Goal: Task Accomplishment & Management: Manage account settings

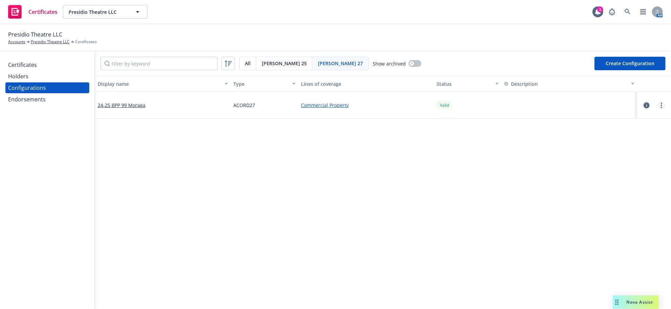
click at [657, 110] on link "more" at bounding box center [661, 105] width 8 height 8
click at [132, 109] on link "24-25 BPP 99 Moraga" at bounding box center [122, 105] width 48 height 7
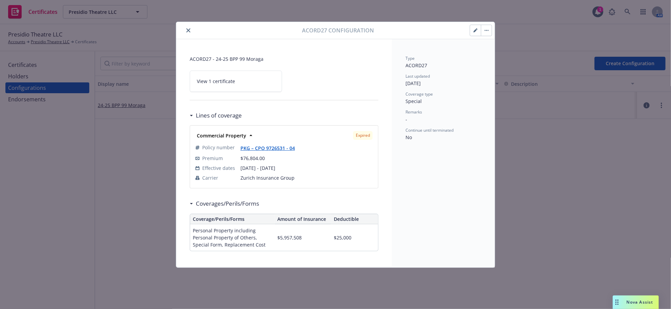
scroll to position [5, 0]
click at [189, 29] on icon "close" at bounding box center [188, 30] width 4 height 4
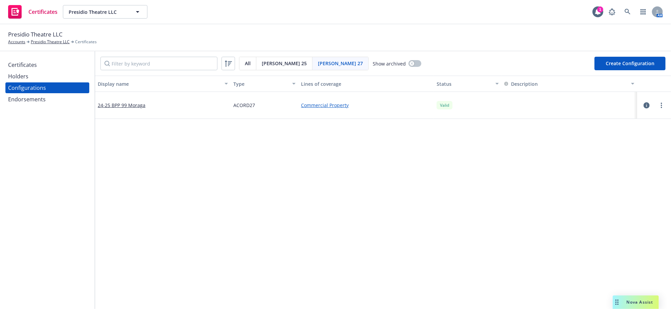
click at [622, 70] on button "Create Configuration" at bounding box center [629, 64] width 71 height 14
select select "ACORD27"
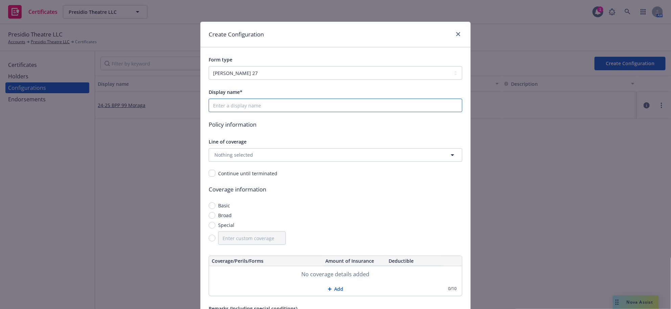
click at [257, 112] on input "Display name*" at bounding box center [336, 106] width 254 height 14
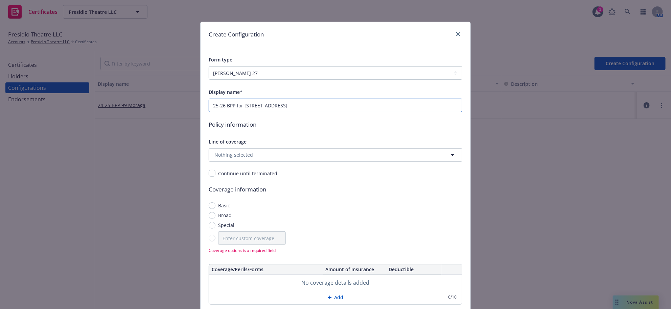
type input "25-26 BPP for 40 Mesa St."
click at [313, 162] on button "Nothing selected" at bounding box center [336, 155] width 254 height 14
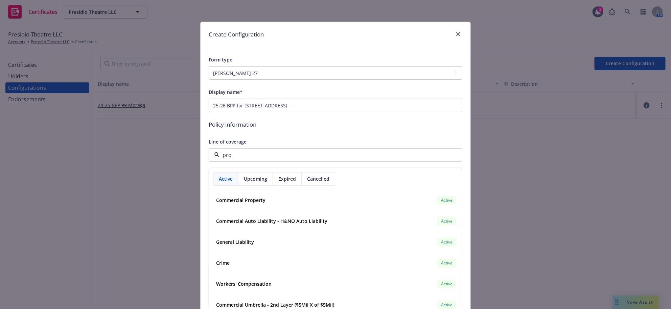
type input "prop"
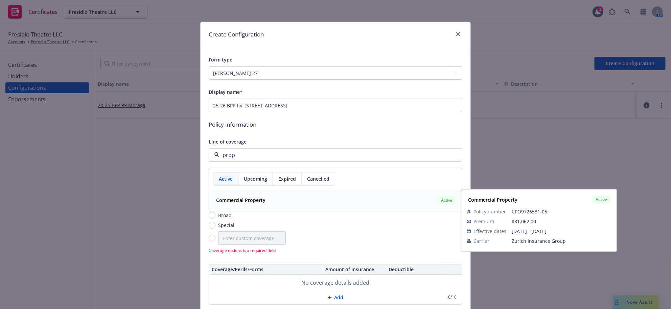
click at [282, 210] on div "Commercial Property Active Policy number CPO9726531-05 Premium $81,062.00 Effec…" at bounding box center [335, 201] width 252 height 20
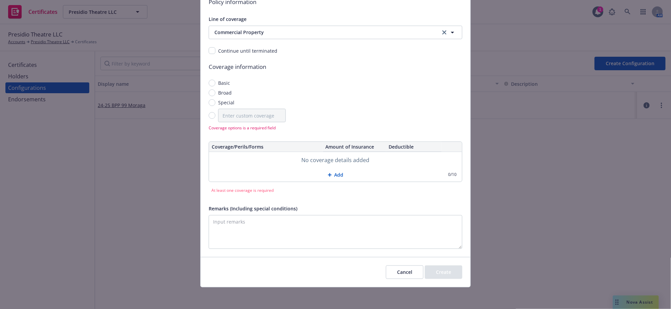
scroll to position [169, 0]
click at [214, 95] on div "Basic Broad Special" at bounding box center [247, 100] width 77 height 43
click at [214, 99] on input "Special" at bounding box center [212, 102] width 7 height 7
radio input "true"
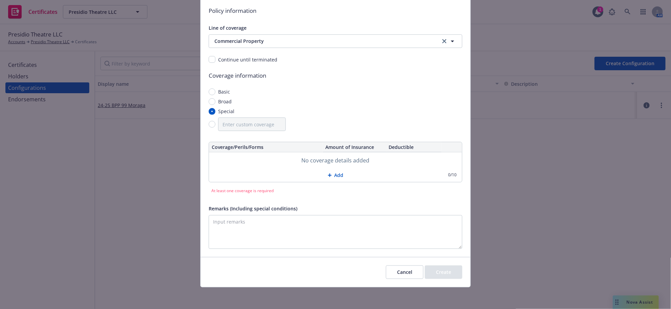
click at [329, 173] on div at bounding box center [331, 175] width 7 height 4
click at [308, 154] on input "text" at bounding box center [266, 159] width 109 height 11
click at [397, 286] on div "Cancel Create" at bounding box center [335, 272] width 270 height 30
click at [393, 279] on button "Cancel" at bounding box center [405, 273] width 38 height 14
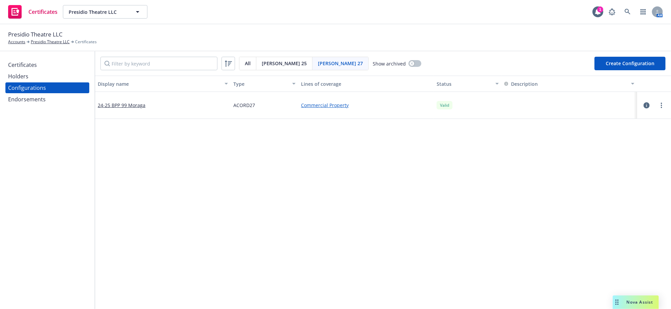
click at [612, 70] on button "Create Configuration" at bounding box center [629, 64] width 71 height 14
select select "ACORD27"
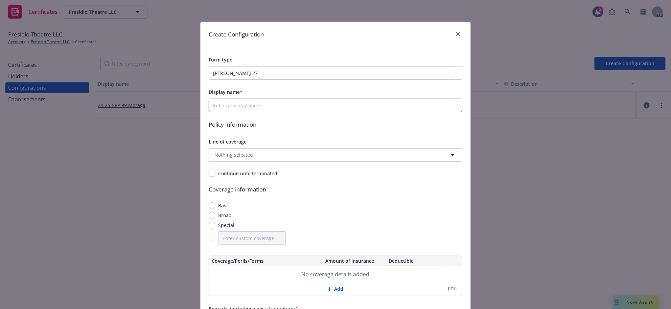
click at [273, 112] on input "Display name*" at bounding box center [336, 106] width 254 height 14
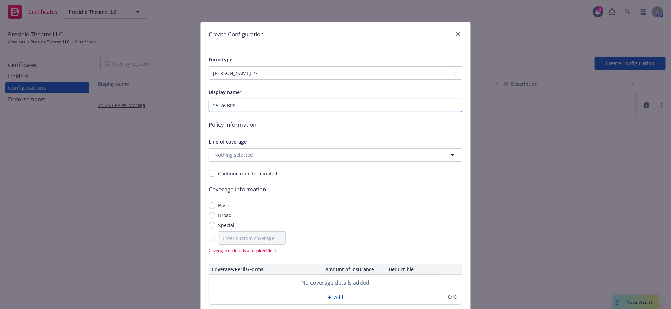
type input "25-26 BPP for 40 Mesa St."
click at [324, 162] on button "Nothing selected" at bounding box center [336, 155] width 254 height 14
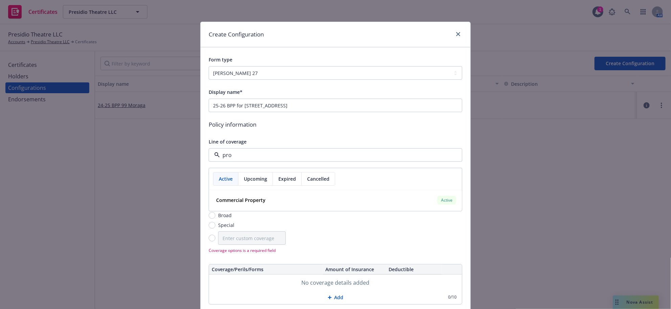
type input "prop"
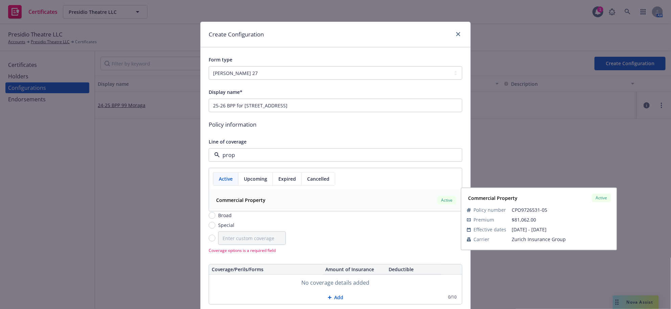
click at [245, 205] on div "Commercial Property" at bounding box center [239, 200] width 53 height 10
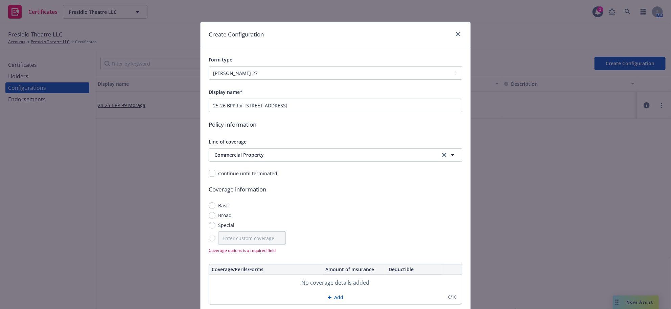
click at [233, 229] on span "Special" at bounding box center [226, 225] width 16 height 7
click at [215, 229] on input "Special" at bounding box center [212, 225] width 7 height 7
radio input "true"
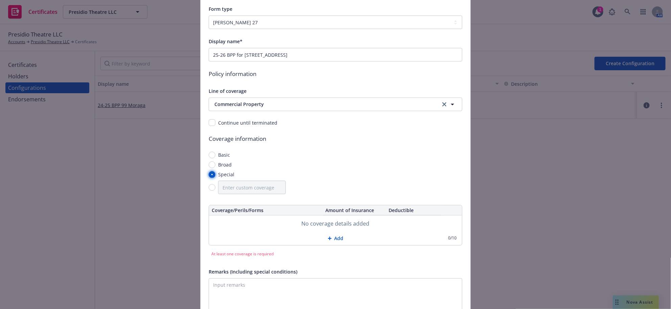
scroll to position [173, 0]
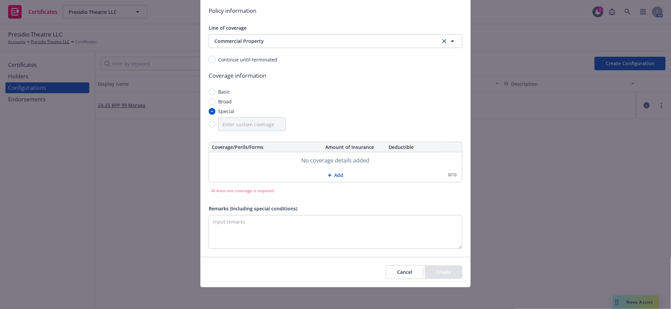
click at [331, 169] on button "Add" at bounding box center [335, 176] width 253 height 14
click at [237, 154] on input "text" at bounding box center [266, 159] width 109 height 11
type input "Business Personal Property, EQSL Included"
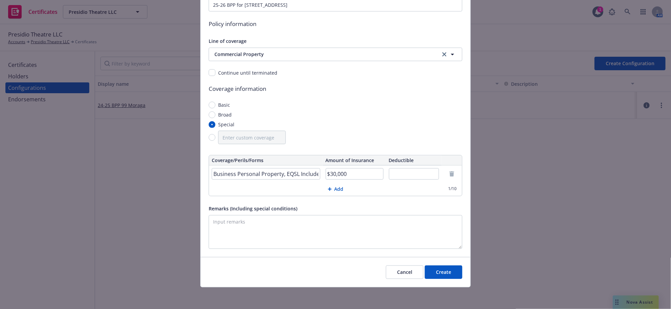
type input "$30,000"
type input "$25,000"
click at [447, 266] on button "Create" at bounding box center [444, 273] width 38 height 14
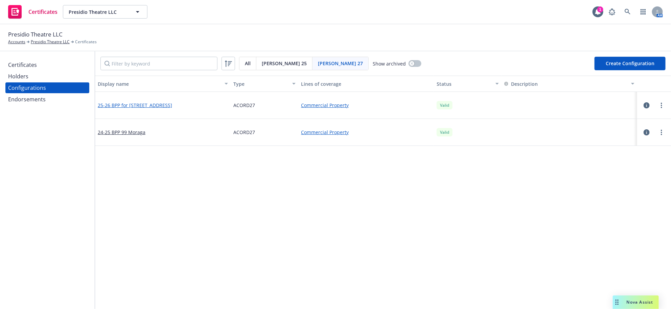
click at [123, 109] on link "25-26 BPP for 40 Mesa St." at bounding box center [135, 105] width 74 height 7
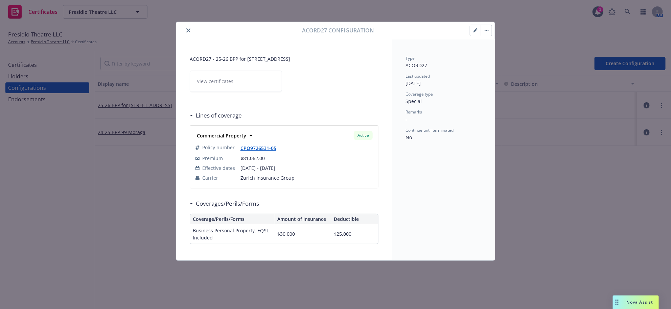
click at [179, 235] on div "ACORD27 - 25-26 BPP for 40 Mesa St. View certificates Lines of coverage Commerc…" at bounding box center [284, 149] width 216 height 221
click at [470, 36] on button "button" at bounding box center [475, 30] width 11 height 11
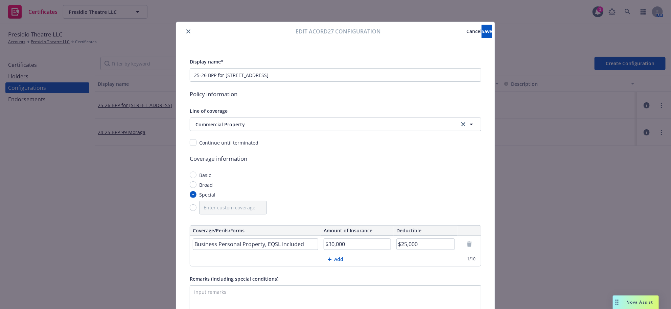
click at [284, 250] on input "Business Personal Property, EQSL Included" at bounding box center [255, 244] width 125 height 11
type input "Business Personal Property, Replacement Cost"
click at [484, 25] on button "Save" at bounding box center [486, 32] width 10 height 14
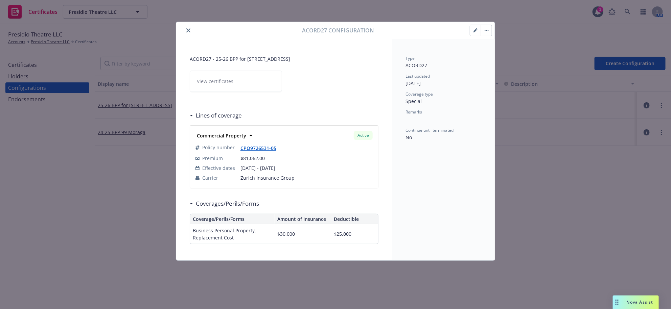
drag, startPoint x: 189, startPoint y: 31, endPoint x: 199, endPoint y: 45, distance: 17.1
click at [189, 31] on icon "close" at bounding box center [188, 30] width 4 height 4
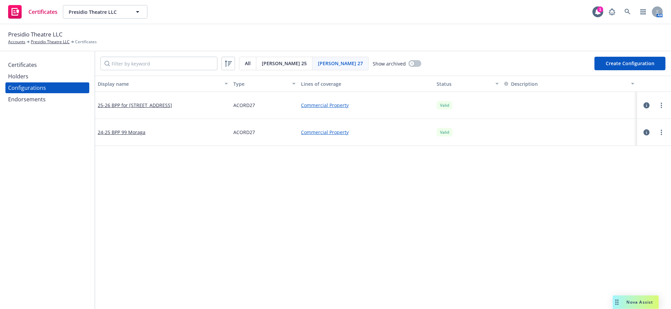
click at [609, 70] on button "Create Configuration" at bounding box center [629, 64] width 71 height 14
select select "ACORD27"
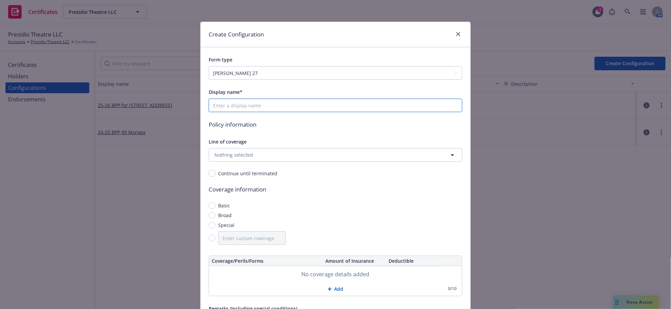
click at [280, 112] on input "Display name*" at bounding box center [336, 106] width 254 height 14
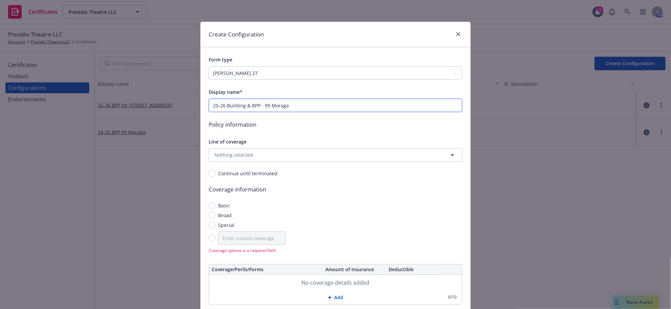
type input "25-26 Building & BPP - 99 Moraga"
click at [303, 188] on div "Display name* 25-26 Building & BPP - 99 Moraga Policy information Line of cover…" at bounding box center [336, 230] width 254 height 284
click at [303, 162] on button "Nothing selected" at bounding box center [336, 155] width 254 height 14
type input "prop"
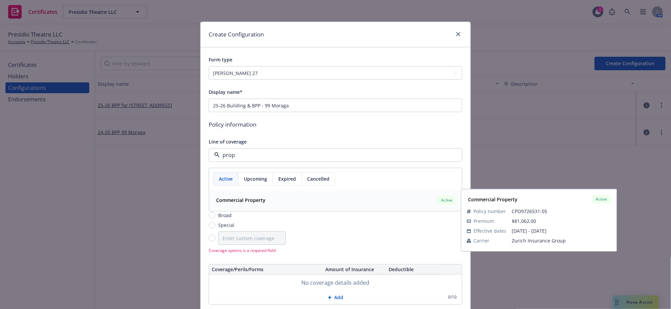
click at [242, 204] on strong "Commercial Property" at bounding box center [240, 200] width 49 height 6
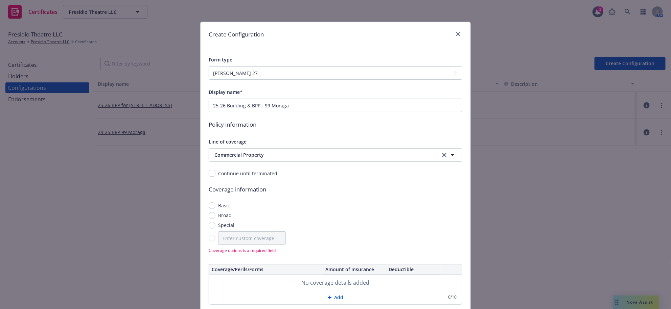
click at [222, 229] on span "Special" at bounding box center [226, 225] width 16 height 7
click at [215, 229] on input "Special" at bounding box center [212, 225] width 7 height 7
radio input "true"
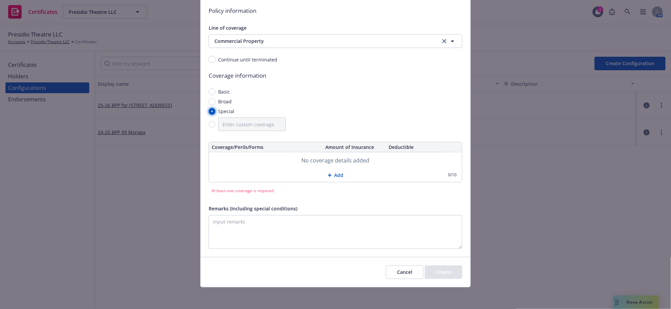
scroll to position [173, 0]
click at [328, 173] on icon at bounding box center [330, 175] width 4 height 4
click at [237, 154] on input "text" at bounding box center [266, 159] width 109 height 11
type input "Building, Replacement Cost"
click at [350, 154] on input "text" at bounding box center [355, 159] width 58 height 11
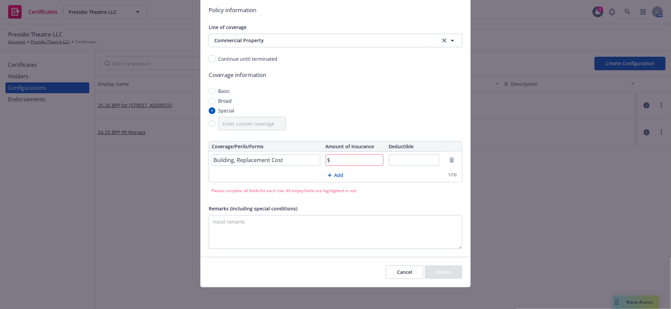
scroll to position [162, 0]
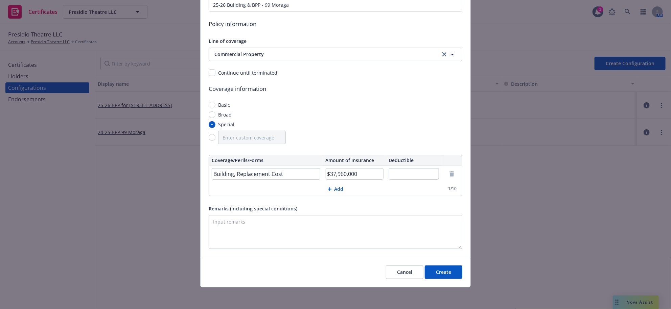
type input "$37,960,000"
type input "$"
click at [337, 183] on button "Add" at bounding box center [335, 190] width 253 height 14
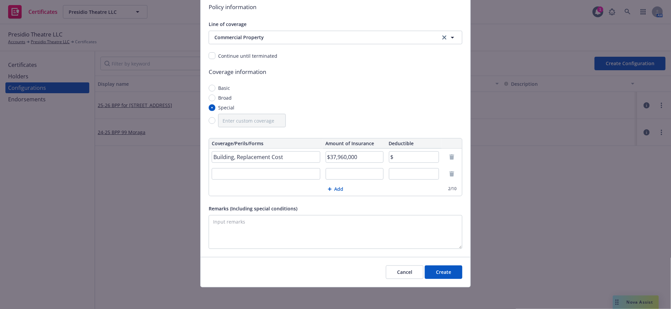
click at [279, 178] on input "text" at bounding box center [266, 173] width 109 height 11
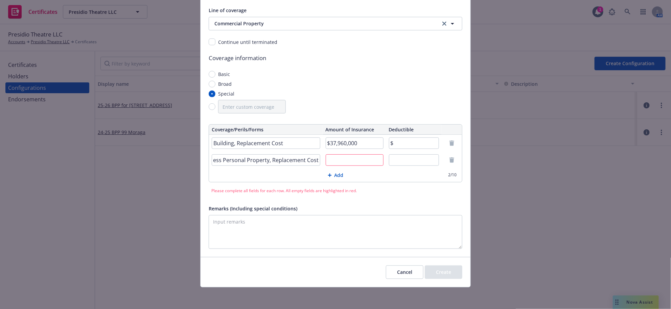
scroll to position [0, 45]
type input "Business Personal Property, Replacement Cost"
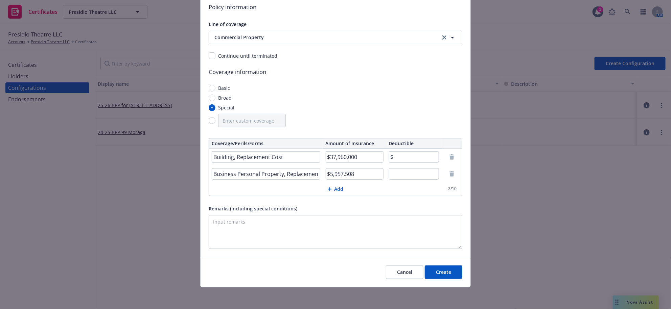
type input "$5,957,508"
click at [338, 193] on button "Add" at bounding box center [335, 190] width 253 height 14
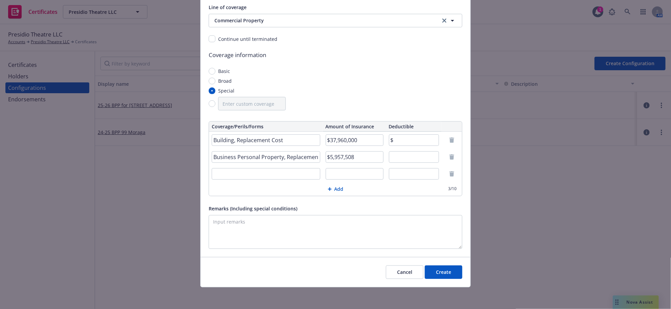
click at [229, 180] on input "text" at bounding box center [266, 173] width 109 height 11
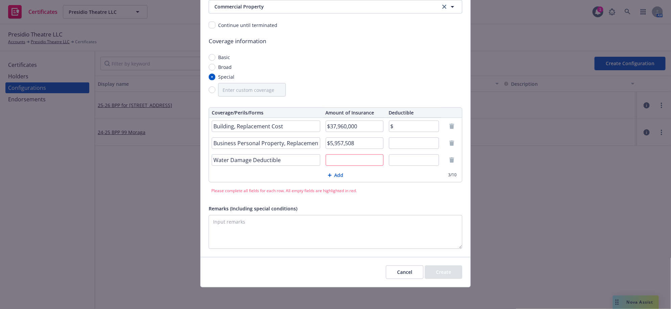
type input "Water Damage Deductible"
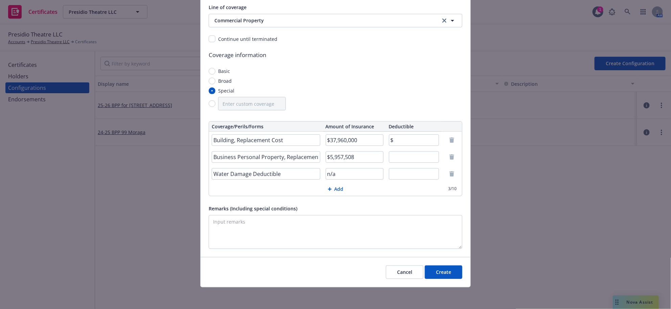
type input "n/a"
type input "$50,000"
click at [409, 146] on input "$" at bounding box center [414, 140] width 50 height 11
type input "$25,000"
click at [420, 163] on input "text" at bounding box center [414, 156] width 50 height 11
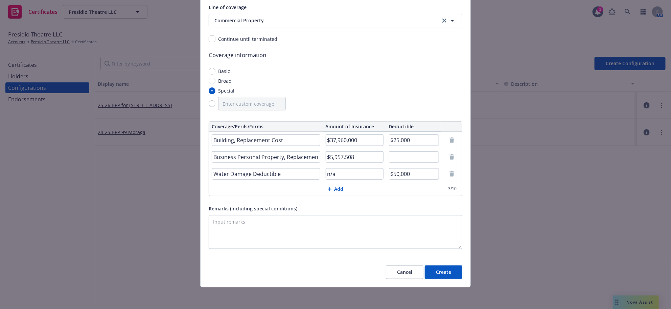
paste input "$25,000"
type input "$25,000"
click at [411, 146] on input "$25,000" at bounding box center [414, 140] width 50 height 11
type input "$25,000*"
drag, startPoint x: 215, startPoint y: 196, endPoint x: 234, endPoint y: 206, distance: 21.8
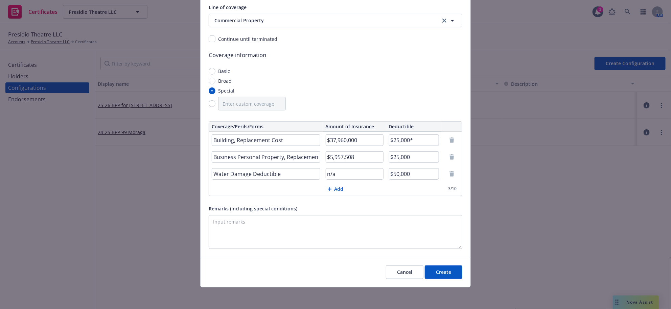
click at [215, 180] on input "Water Damage Deductible" at bounding box center [266, 173] width 109 height 11
type input "*Water Damage Deductible"
click at [444, 270] on button "Create" at bounding box center [444, 273] width 38 height 14
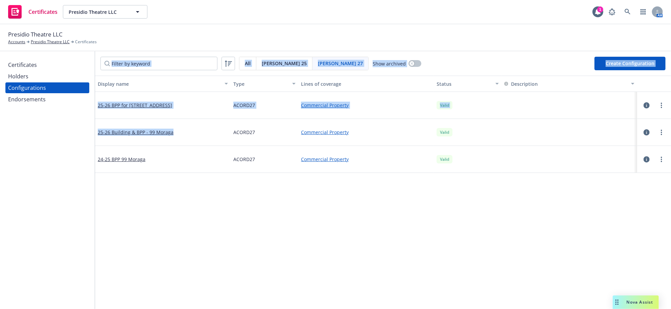
drag, startPoint x: 178, startPoint y: 152, endPoint x: 82, endPoint y: 153, distance: 96.4
click at [82, 153] on div "Certificates Holders Configurations Endorsements Acord 27 All Acord 25 Acord 27…" at bounding box center [335, 180] width 671 height 258
click at [191, 146] on div "25-26 Building & BPP - 99 Moraga" at bounding box center [163, 132] width 136 height 27
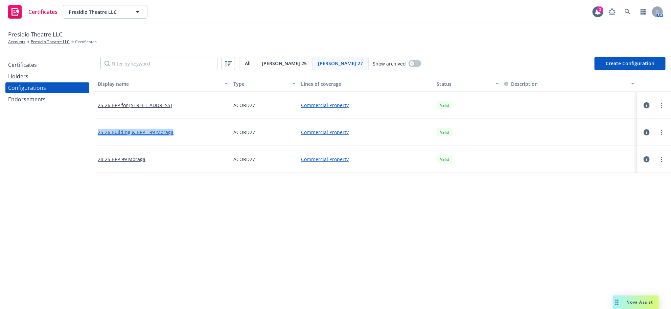
drag, startPoint x: 184, startPoint y: 151, endPoint x: 99, endPoint y: 153, distance: 84.9
click at [99, 146] on div "25-26 Building & BPP - 99 Moraga" at bounding box center [163, 132] width 136 height 27
copy link "25-26 Building & BPP - 99 Moraga"
click at [127, 10] on span "Presidio Theatre LLC" at bounding box center [98, 11] width 58 height 7
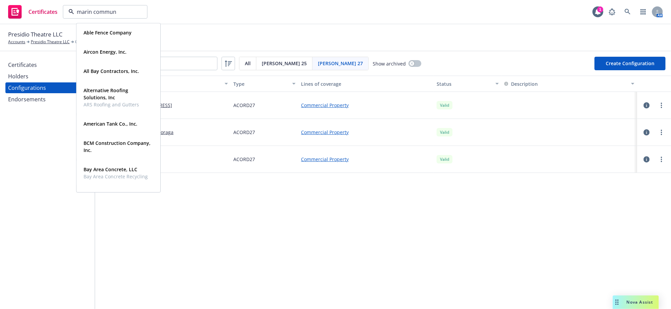
type input "marin communi"
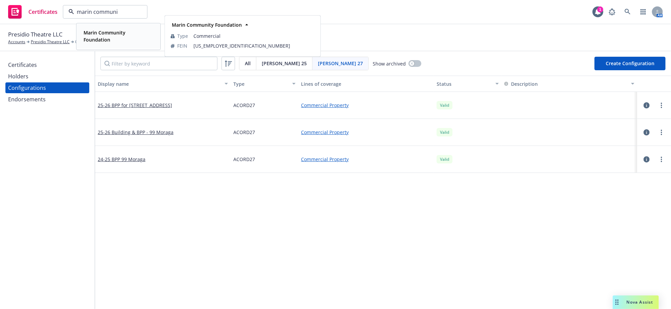
click at [101, 39] on strong "Marin Community Foundation" at bounding box center [105, 36] width 42 height 14
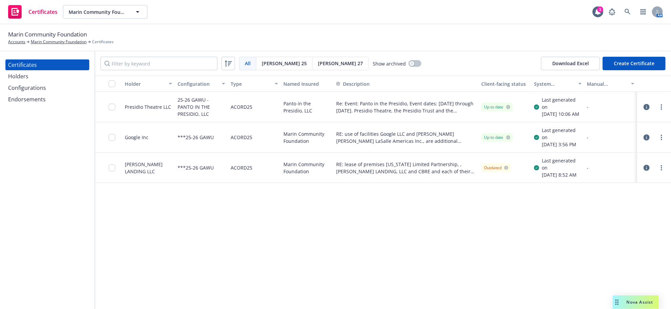
click at [649, 141] on icon "button" at bounding box center [646, 138] width 6 height 6
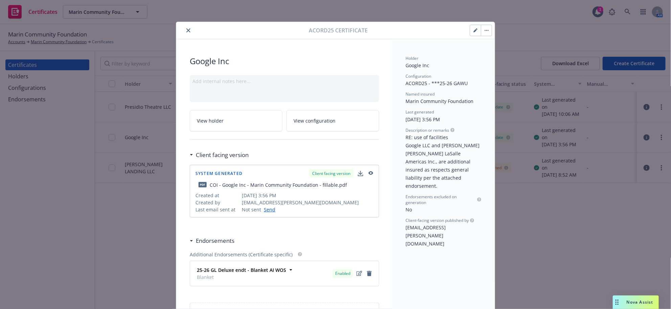
click at [470, 29] on button "button" at bounding box center [475, 30] width 11 height 11
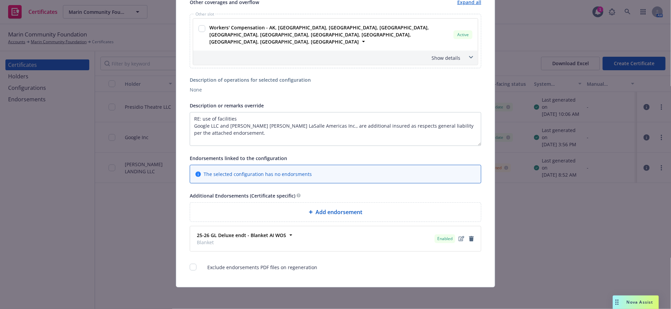
scroll to position [451, 0]
click at [260, 112] on textarea "RE: use of facilities Google LLC and Jones Lang LaSalle Americas Inc., are addi…" at bounding box center [335, 129] width 291 height 34
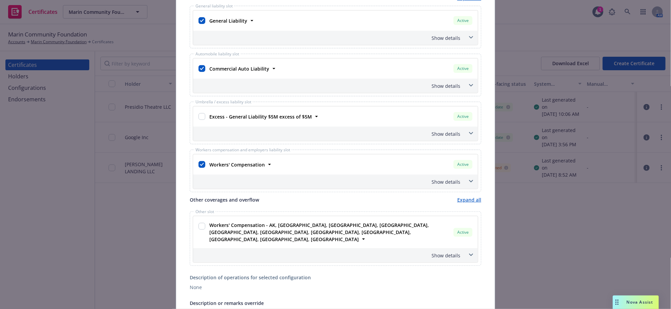
scroll to position [0, 0]
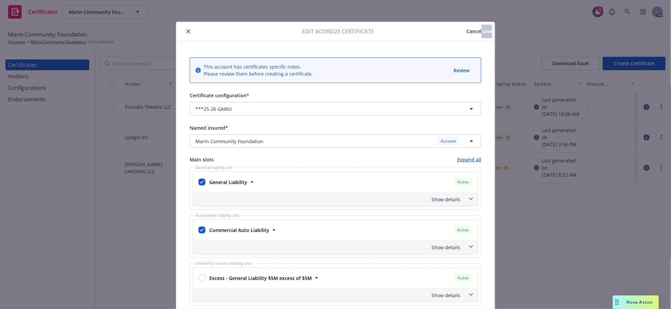
click at [466, 32] on span "Cancel" at bounding box center [473, 31] width 15 height 6
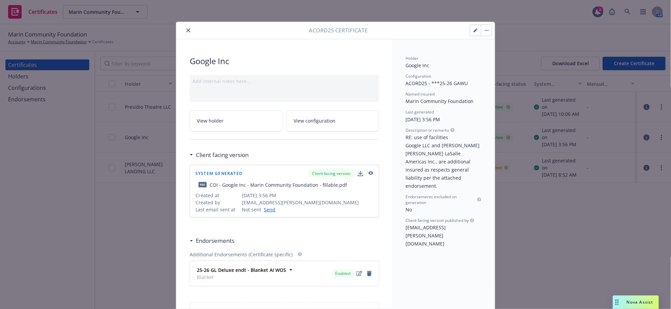
click at [235, 132] on link "View holder" at bounding box center [236, 120] width 93 height 21
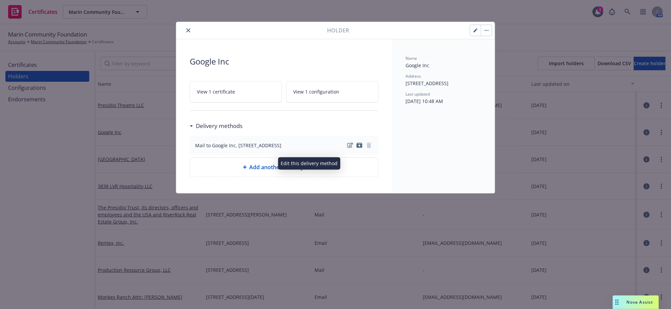
click at [347, 148] on icon "edit" at bounding box center [350, 145] width 6 height 5
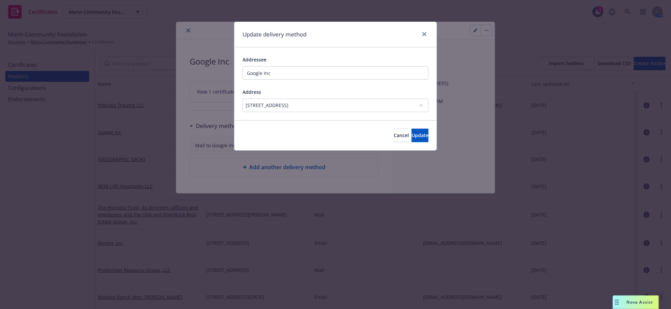
click at [327, 109] on div "188 Embarcadero St, San Francisco, CA, 94105, USA" at bounding box center [331, 105] width 173 height 7
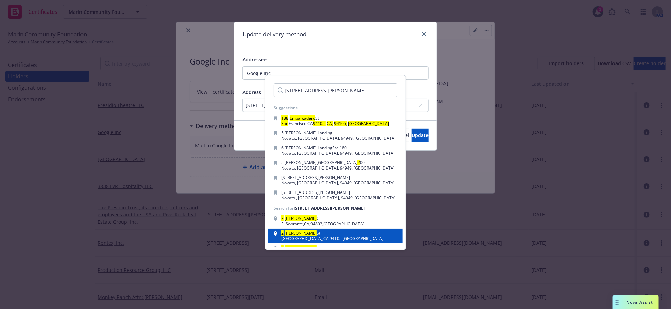
type input "2 Harrison St. San"
click at [314, 241] on div "San Francisco , CA , 94105 , USA" at bounding box center [332, 239] width 102 height 4
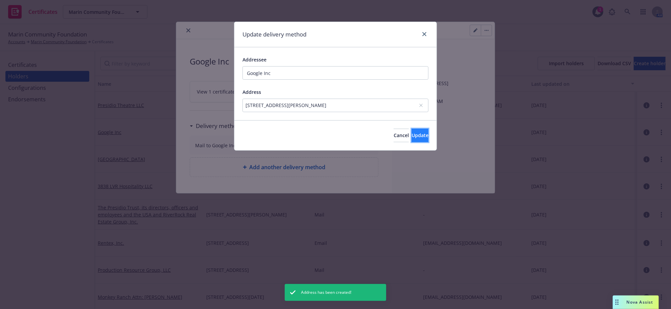
click at [411, 139] on span "Update" at bounding box center [419, 135] width 17 height 6
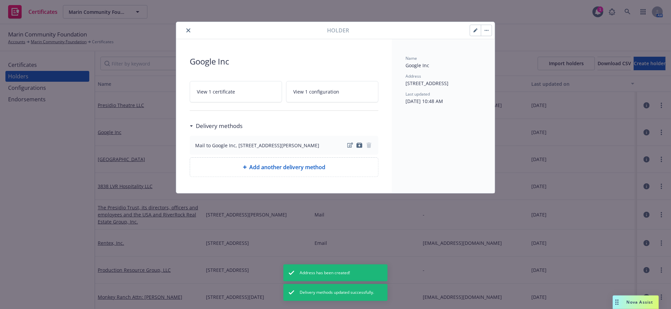
click at [192, 29] on button "close" at bounding box center [188, 30] width 8 height 8
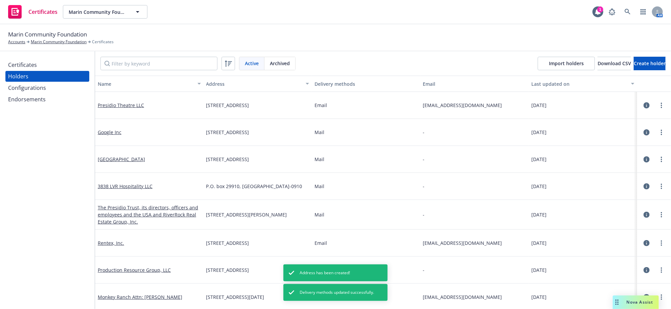
click at [37, 70] on div "Certificates" at bounding box center [22, 64] width 29 height 11
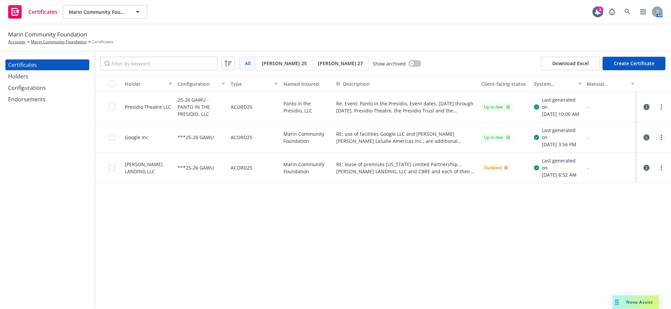
click at [661, 142] on link "more" at bounding box center [661, 138] width 8 height 8
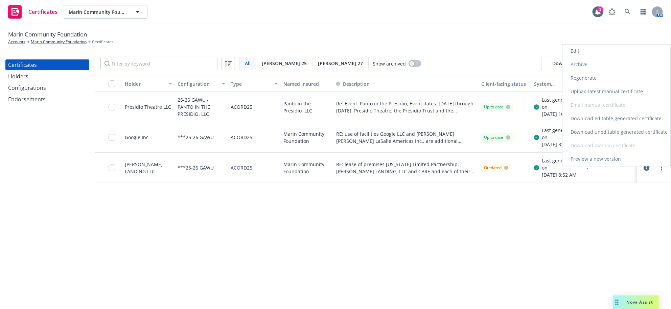
click at [590, 44] on link "Edit" at bounding box center [616, 51] width 108 height 14
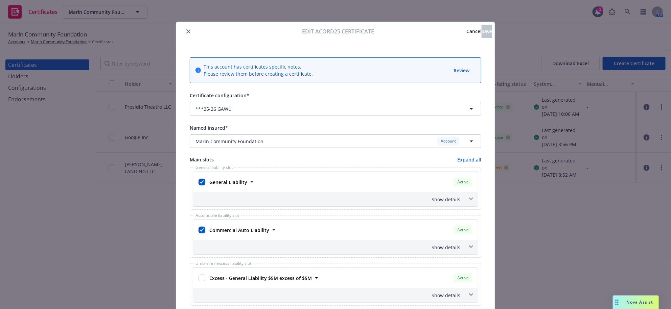
click at [466, 27] on button "Cancel" at bounding box center [473, 32] width 15 height 14
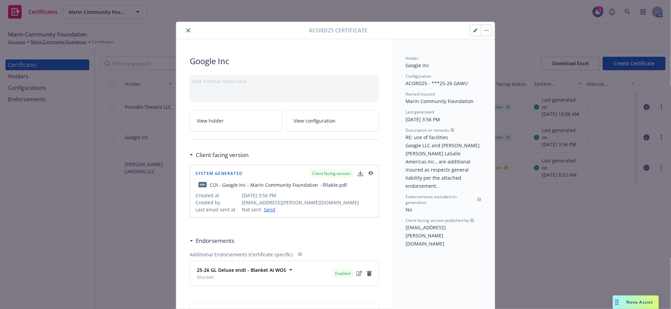
click at [484, 31] on icon "button" at bounding box center [486, 30] width 4 height 1
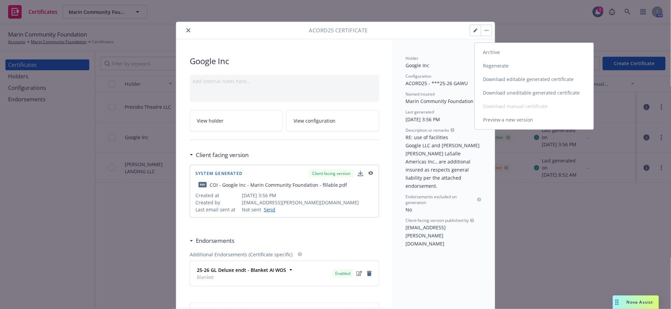
click at [492, 69] on link "Regenerate" at bounding box center [534, 66] width 119 height 14
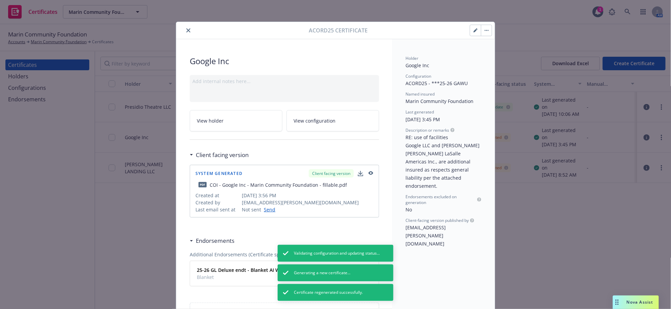
click at [185, 34] on button "close" at bounding box center [188, 30] width 8 height 8
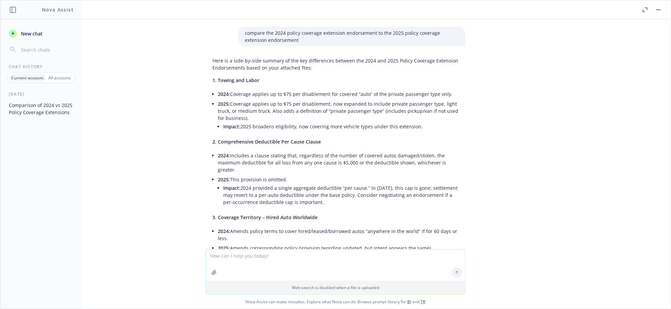
scroll to position [8, 0]
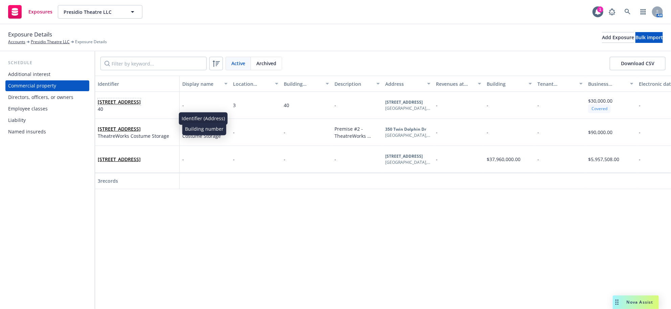
click at [121, 105] on link "40 Mesa St, San Francisco, CA, 94129, USA" at bounding box center [119, 102] width 43 height 6
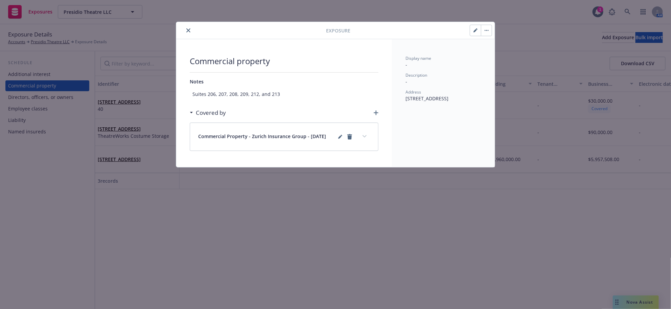
click at [289, 95] on span "Suites 206, 207, 208, 209, 212, and 213" at bounding box center [284, 94] width 189 height 13
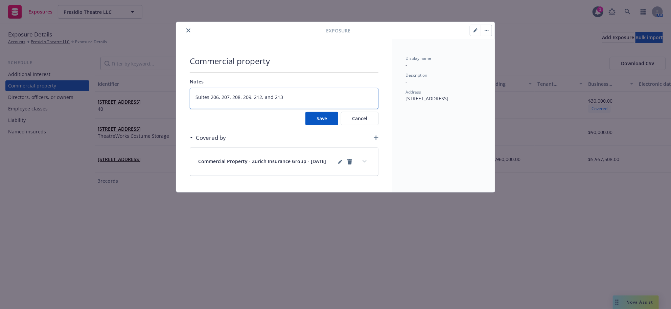
drag, startPoint x: 284, startPoint y: 107, endPoint x: 196, endPoint y: 112, distance: 88.0
click at [196, 109] on textarea "Suites 206, 207, 208, 209, 212, and 213" at bounding box center [284, 98] width 189 height 21
drag, startPoint x: 310, startPoint y: 132, endPoint x: 292, endPoint y: 138, distance: 19.2
click at [310, 125] on button "Save" at bounding box center [321, 119] width 33 height 14
type textarea "x"
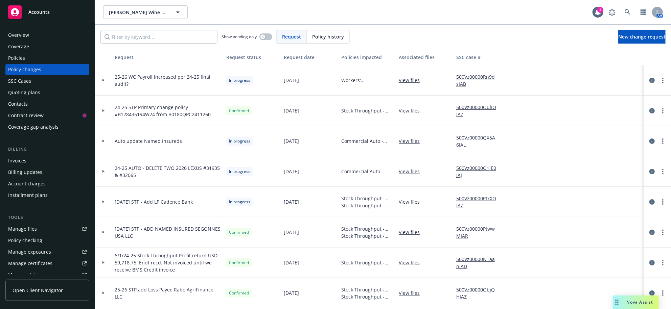
click at [22, 64] on div "Policies" at bounding box center [16, 58] width 17 height 11
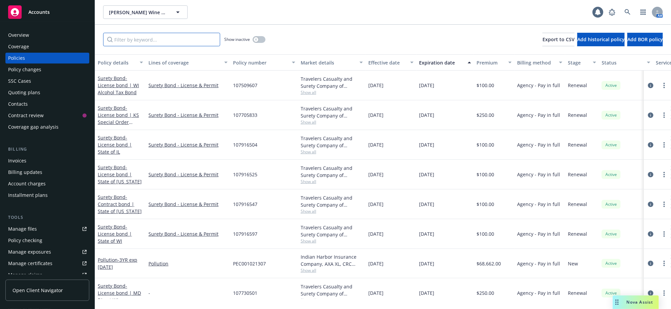
click at [186, 46] on input "Filter by keyword..." at bounding box center [161, 40] width 117 height 14
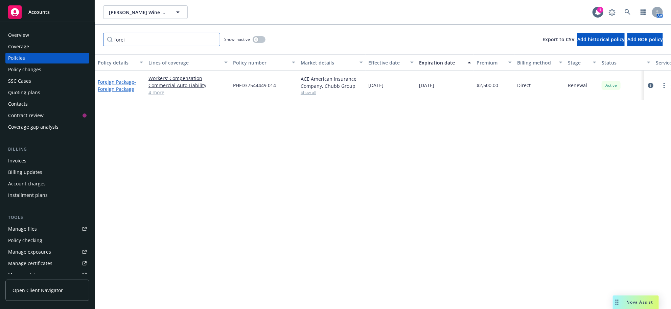
type input "forei"
click at [99, 92] on span "- Foreign Package" at bounding box center [117, 86] width 38 height 14
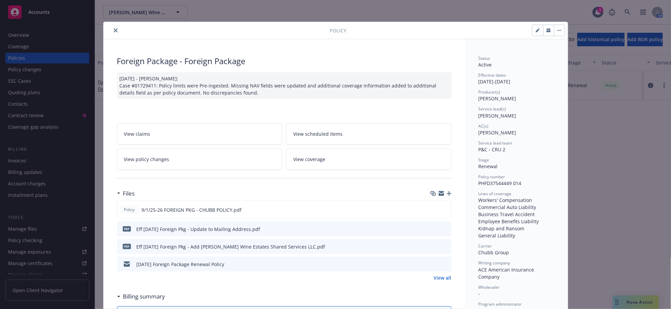
click at [447, 196] on icon "button" at bounding box center [449, 193] width 5 height 5
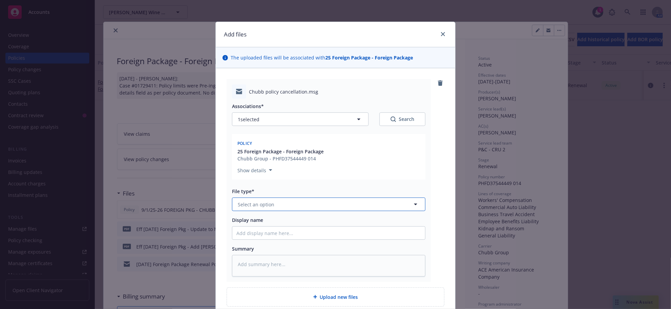
click at [273, 211] on button "Select an option" at bounding box center [328, 205] width 193 height 14
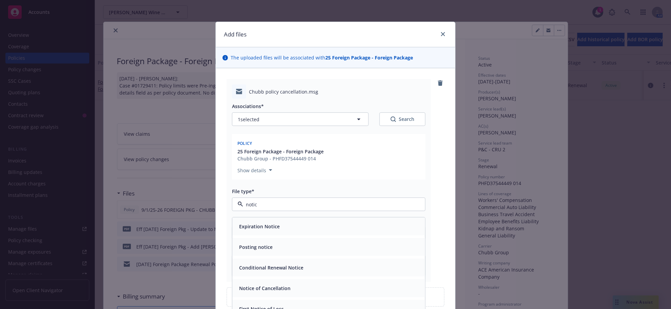
type input "notice"
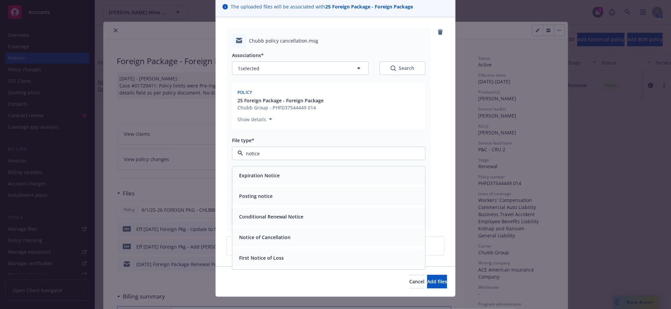
scroll to position [111, 0]
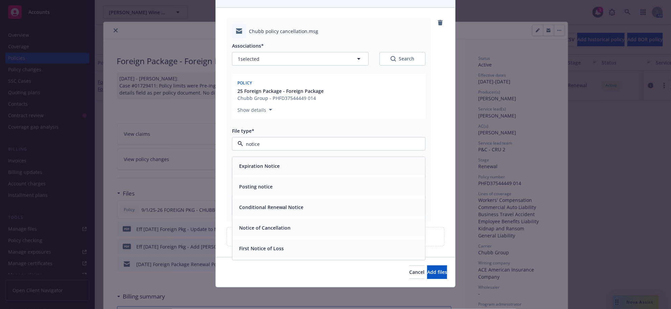
click at [295, 223] on div "Notice of Cancellation" at bounding box center [328, 228] width 185 height 10
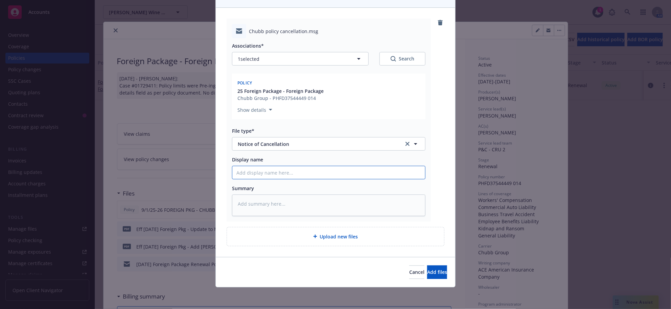
click at [288, 166] on input "Display name" at bounding box center [328, 172] width 193 height 13
type textarea "x"
type input "E"
type textarea "x"
type input "Ef"
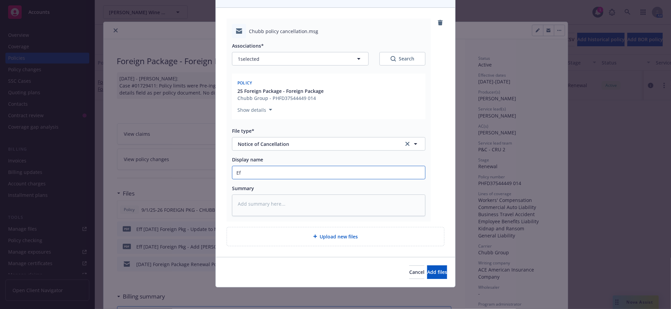
type textarea "x"
type input "Eff"
type textarea "x"
type input "Eff"
type textarea "x"
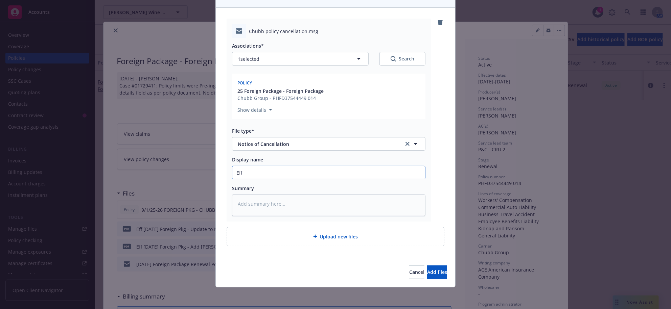
type input "Eff 9"
type textarea "x"
type input "Eff 9/"
type textarea "x"
type input "Eff 9/1"
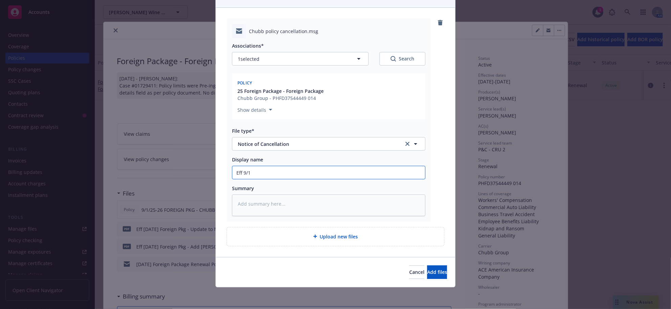
type textarea "x"
type input "Eff 9/16"
type textarea "x"
type input "Eff 9/16/"
type textarea "x"
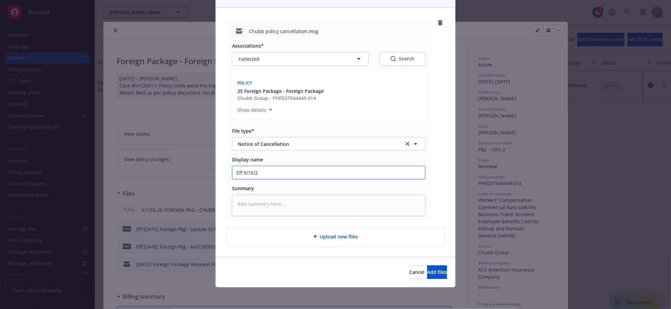
type input "Eff 9/16/20"
type textarea "x"
type input "Eff 9/16/202"
type textarea "x"
type input "Eff 9/16/2025"
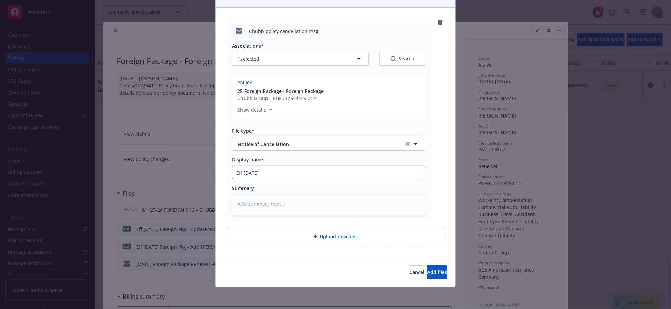
type textarea "x"
type input "Eff 9/16/2025"
type textarea "x"
type input "Eff 9/16/2025 N"
type textarea "x"
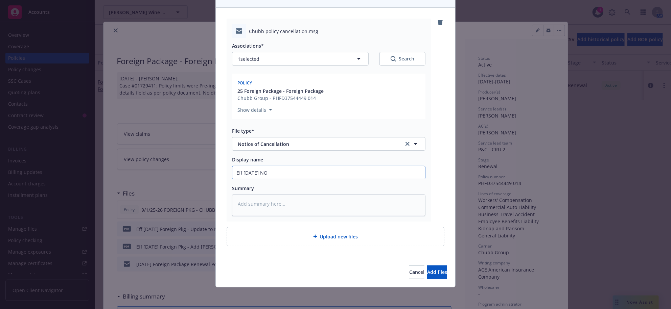
type input "Eff 9/16/2025 NOF"
type textarea "x"
type input "Eff 9/16/2025 NO"
type textarea "x"
type input "Eff 9/16/2025 N"
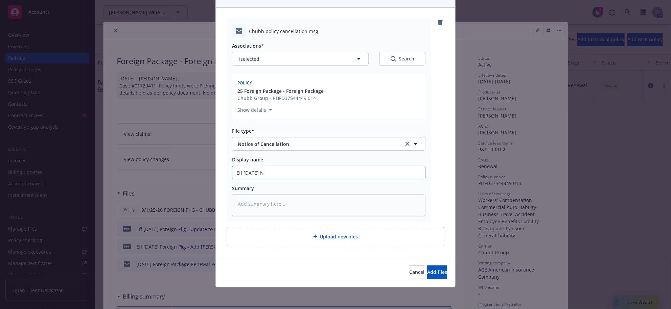
type textarea "x"
type input "Eff 9/16/2025"
type textarea "x"
type input "Eff 9/16/2025 F"
type textarea "x"
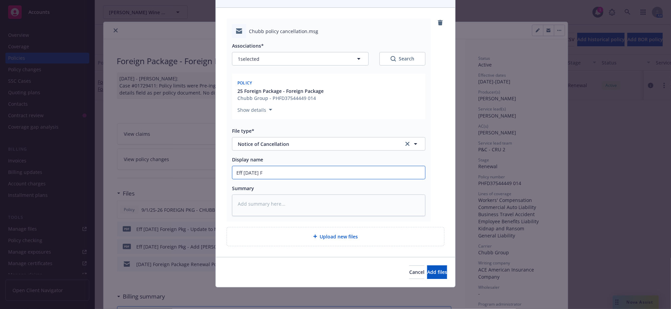
type input "Eff 9/16/2025 Fo"
type textarea "x"
type input "Eff 9/16/2025 For"
type textarea "x"
type input "Eff 9/16/2025 Fore"
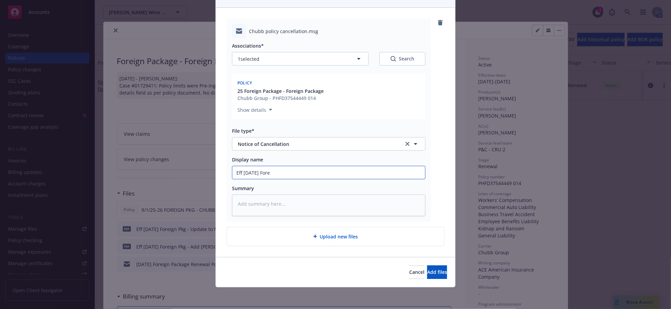
type textarea "x"
type input "Eff 9/16/2025 Forei"
type textarea "x"
type input "Eff 9/16/2025 Foreig"
type textarea "x"
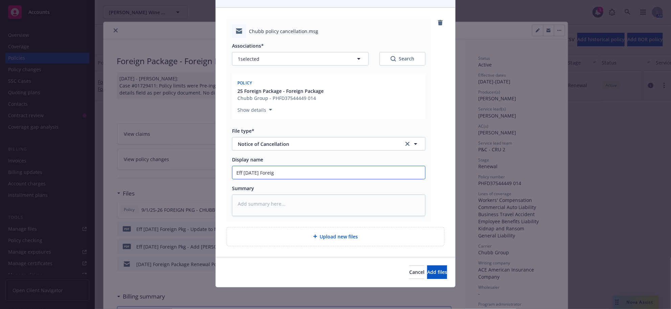
type input "Eff 9/16/2025 Foreign"
type textarea "x"
type input "Eff 9/16/2025 Foreign"
type textarea "x"
type input "Eff 9/16/2025 Foreign P"
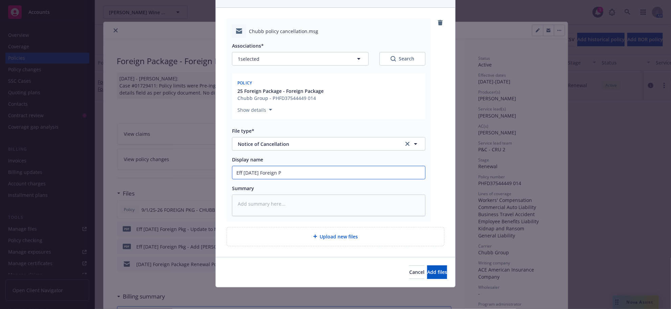
type textarea "x"
type input "Eff 9/16/2025 Foreign Pk"
type textarea "x"
type input "Eff 9/16/2025 Foreign Pkg"
type textarea "x"
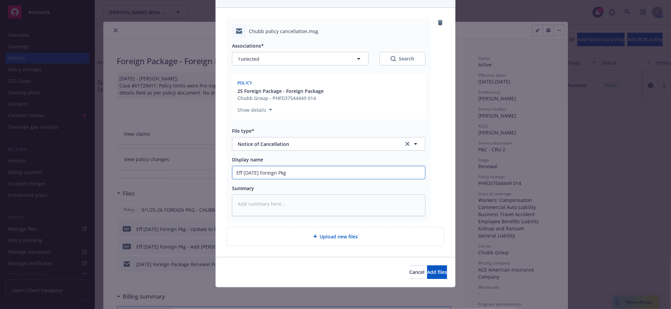
type input "Eff 9/16/2025 Foreign Pkg"
type textarea "x"
type input "Eff 9/16/2025 Foreign Pkg N"
type textarea "x"
type input "Eff 9/16/2025 Foreign Pkg NO"
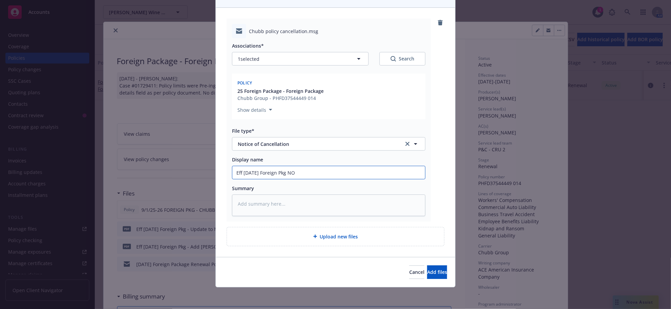
type textarea "x"
type input "Eff 9/16/2025 Foreign Pkg NOC"
type textarea "x"
paste textarea "Eff 9/16/2025 Foreign Pkg NOC"
type textarea "x"
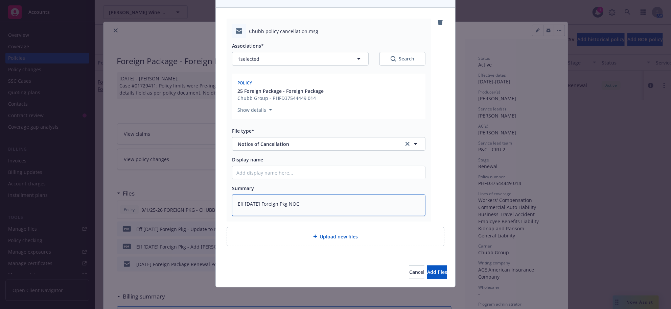
type textarea "Eff 9/16/2025 Foreign Pkg NOC"
drag, startPoint x: 256, startPoint y: 163, endPoint x: 240, endPoint y: 147, distance: 22.7
click at [256, 166] on input "Display name" at bounding box center [328, 172] width 193 height 13
type textarea "x"
type input "E"
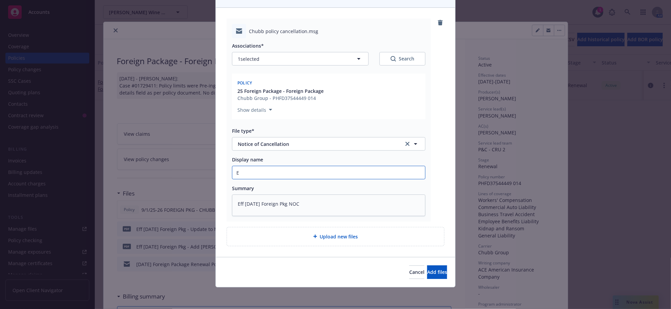
type textarea "x"
type input "EF"
type textarea "x"
type input "E"
type textarea "x"
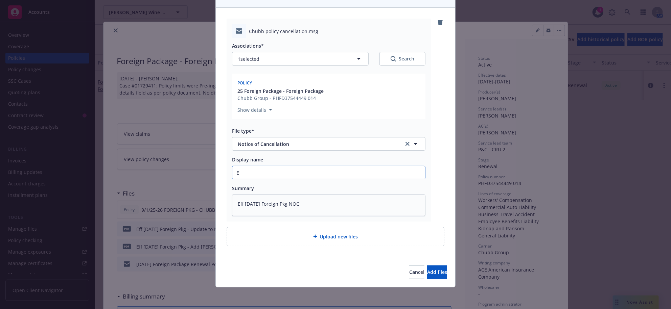
type input "EM"
type textarea "x"
type input "EMF"
type textarea "x"
type input "EMFI"
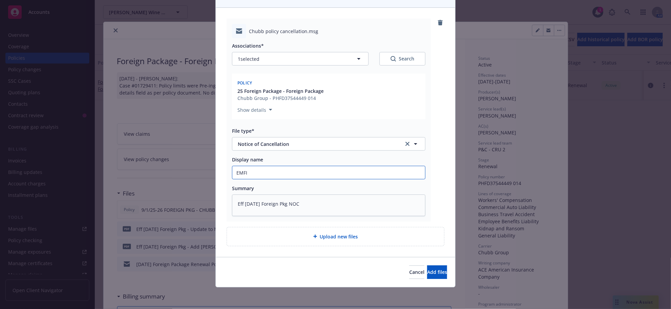
type textarea "x"
type input "EMFI"
type textarea "x"
type input "EMFI w"
type textarea "x"
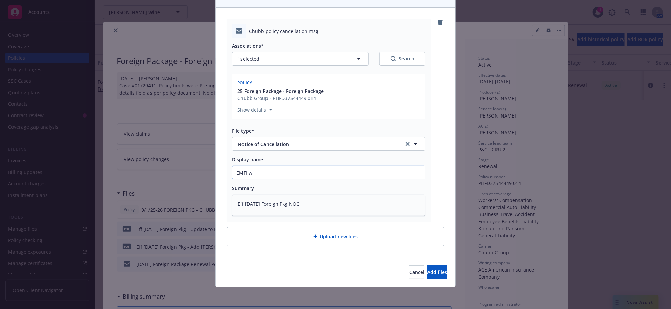
type input "EMFI wi"
type textarea "x"
type input "EMFI with"
type textarea "x"
type input "EMFI with"
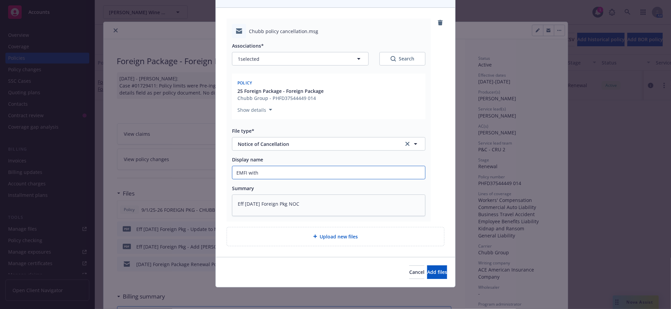
type textarea "x"
type input "EMFI with N"
type textarea "x"
type input "EMFI with NO"
type textarea "x"
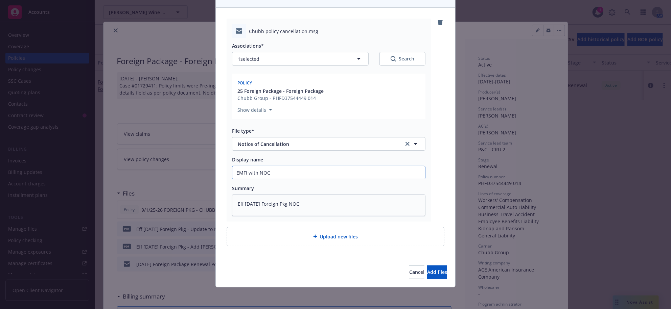
type input "EMFI with NOC"
type textarea "x"
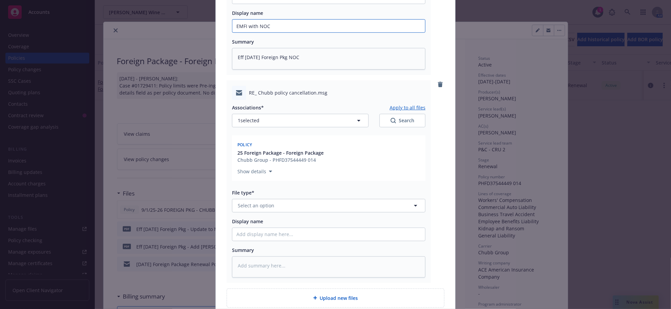
scroll to position [280, 0]
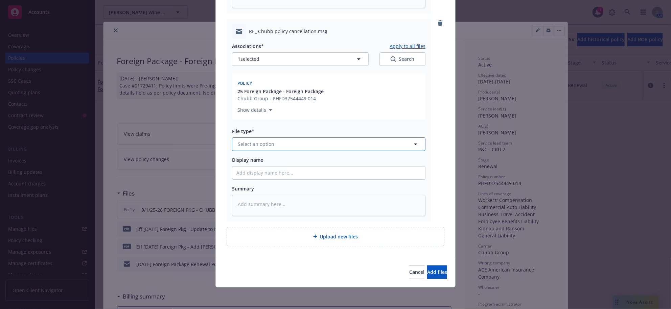
click at [280, 151] on button "Select an option" at bounding box center [328, 145] width 193 height 14
type input "notice"
type textarea "x"
click at [291, 164] on div "Display name" at bounding box center [328, 160] width 193 height 7
drag, startPoint x: 292, startPoint y: 225, endPoint x: 288, endPoint y: 224, distance: 4.5
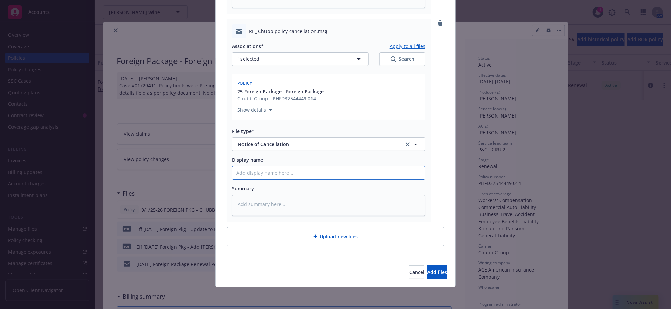
click at [292, 180] on input "Display name" at bounding box center [328, 173] width 193 height 13
type textarea "x"
type input "E"
type textarea "x"
type input "EMF"
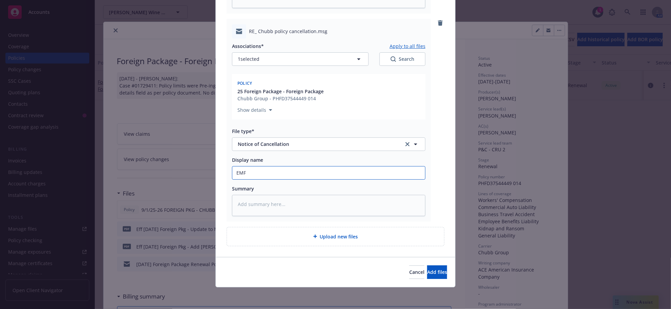
type textarea "x"
type input "EMFI"
type textarea "x"
type input "EMFI -"
type textarea "x"
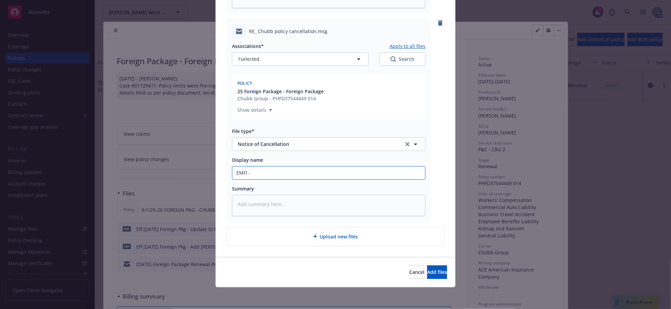
type input "EMFI -"
type textarea "x"
type input "EMFI - W"
type textarea "x"
type input "EMFI - Wi"
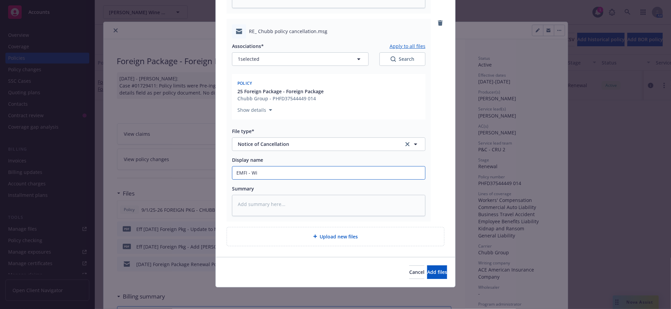
type textarea "x"
type input "EMFI - Wil"
type textarea "x"
type input "EMFI - Will"
type textarea "x"
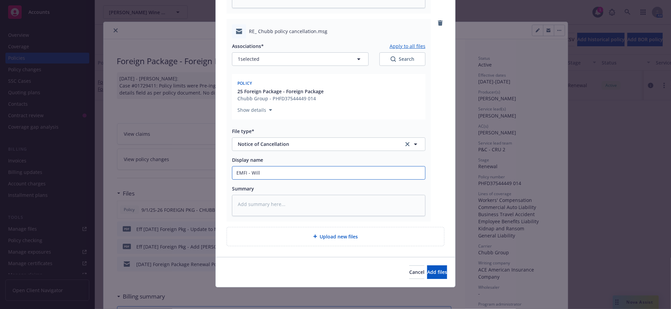
type input "EMFI - Will"
type textarea "x"
type input "EMFI - Will Pa"
type textarea "x"
type input "EMFI - Will Pay"
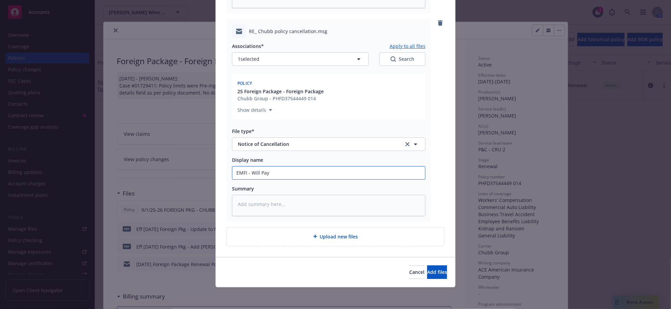
type textarea "x"
type input "EMFI - Will Pay"
type textarea "x"
type input "EMFI - Will Pay A"
type textarea "x"
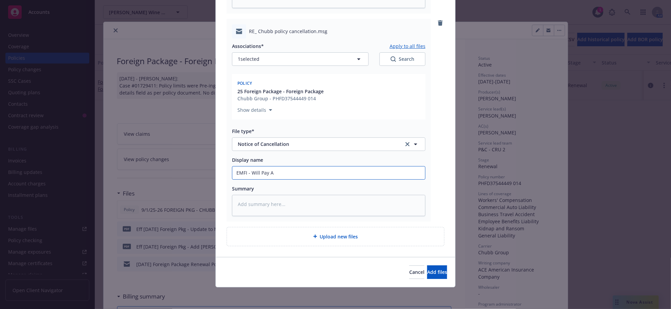
type input "EMFI - Will Pay AS"
type textarea "x"
type input "EMFI - Will Pay ASA"
type textarea "x"
type input "EMFI - Will Pay ASAP"
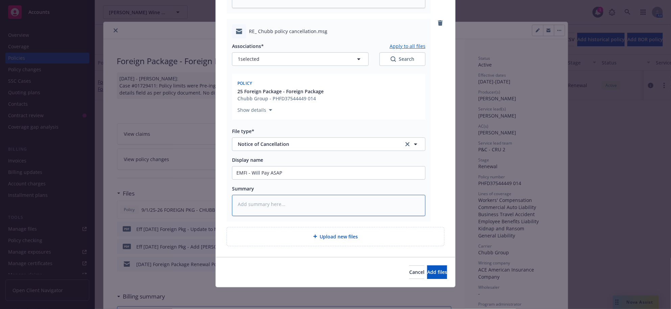
paste textarea "Eff 9/16/2025 Foreign Pkg NOC"
type textarea "x"
type textarea "Eff 9/16/2025 Foreign Pkg NOC"
type textarea "x"
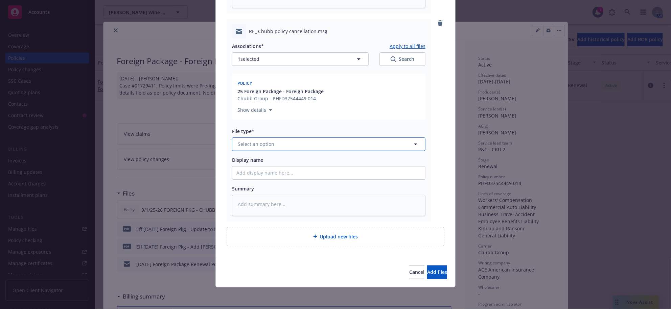
click at [298, 138] on button "Select an option" at bounding box center [328, 145] width 193 height 14
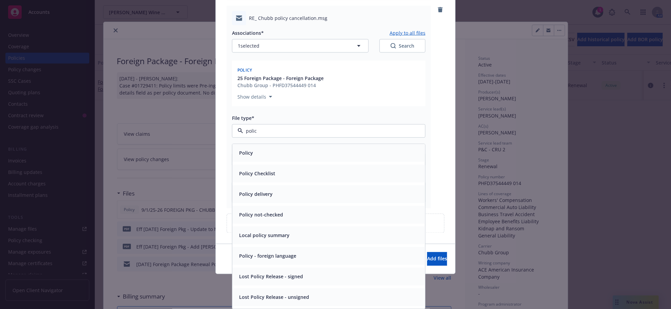
type input "policy"
click at [305, 189] on div "Policy delivery" at bounding box center [328, 194] width 185 height 10
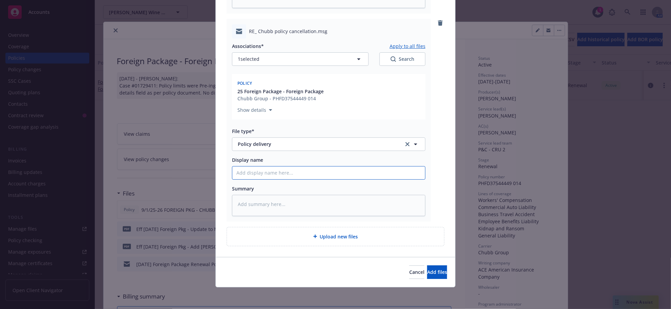
drag, startPoint x: 289, startPoint y: 158, endPoint x: 280, endPoint y: 158, distance: 8.8
click at [289, 167] on input "Display name" at bounding box center [328, 173] width 193 height 13
type textarea "x"
type input "E"
type textarea "x"
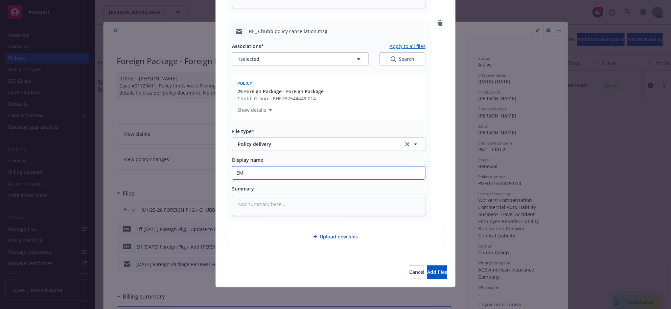
type input "EMT"
type textarea "x"
type input "EMTI"
type textarea "x"
type input "EMTI"
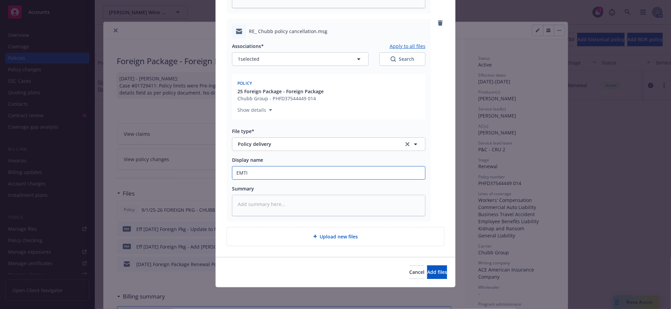
type textarea "x"
type input "EMTI w"
type textarea "x"
type input "EMTI wit"
type textarea "x"
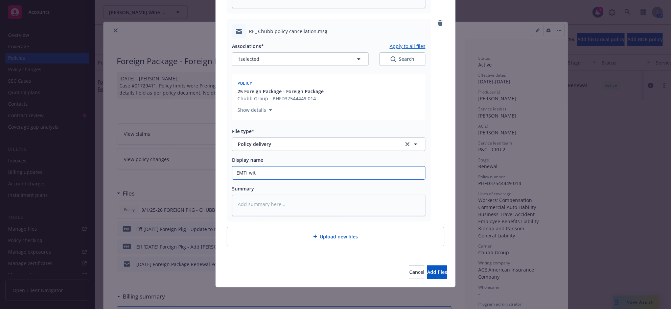
type input "EMTI with"
type textarea "x"
type input "EMTI with"
type textarea "x"
type input "EMTI with up"
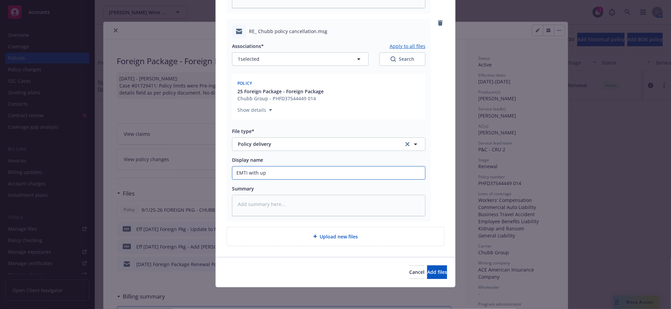
type textarea "x"
type input "EMTI with upda"
type textarea "x"
type input "EMTI with updat"
type textarea "x"
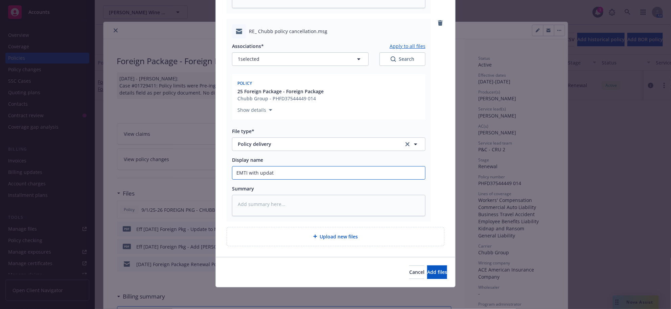
type input "EMTI with update"
type textarea "x"
type input "EMTI with updated"
type textarea "x"
type input "EMTI with updated p"
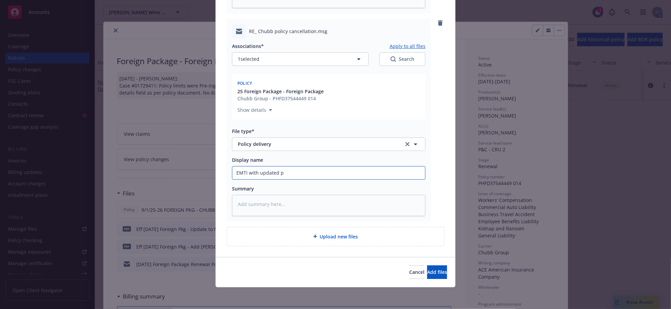
type textarea "x"
type input "EMTI with updated po"
type textarea "x"
type input "EMTI with updated pol"
type textarea "x"
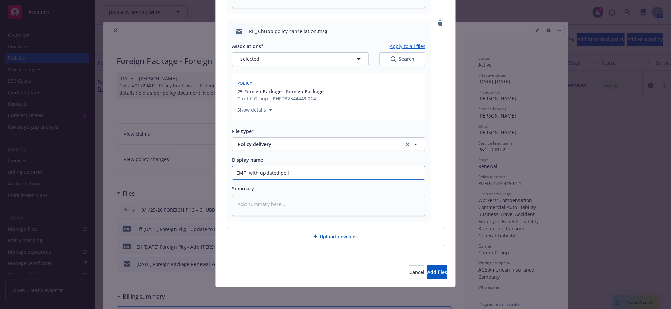
type input "EMTI with updated polic"
type textarea "x"
type input "EMTI with updated policy"
type textarea "x"
type input "EMTI with updated policy"
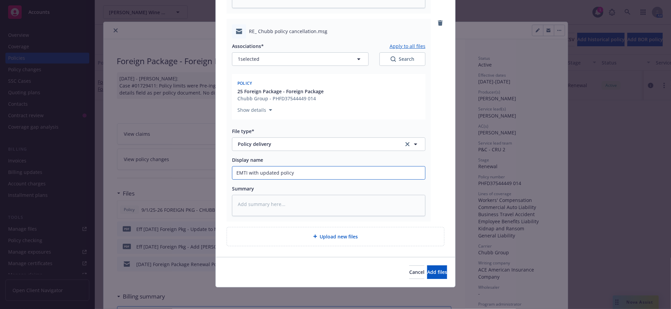
type textarea "x"
type input "EMTI with updated policy s"
type textarea "x"
type input "EMTI with updated policy sh"
type textarea "x"
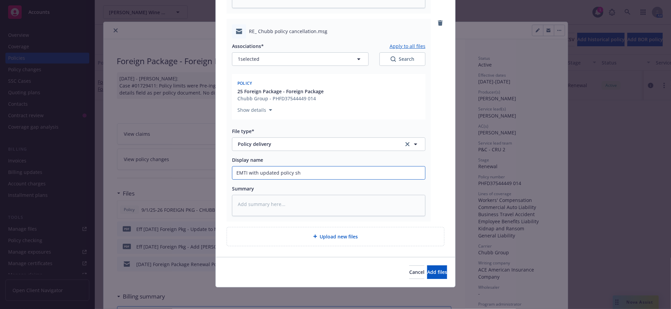
type input "EMTI with updated policy sho"
type textarea "x"
type input "EMTI with updated policy show"
type textarea "x"
type input "EMTI with updated policy showi"
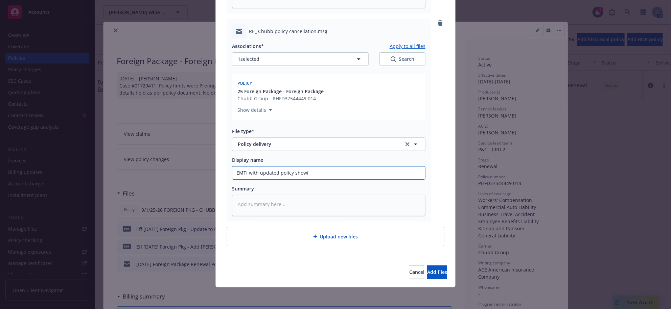
type textarea "x"
type input "EMTI with updated policy showin"
type textarea "x"
type input "EMTI with updated policy showing"
type textarea "x"
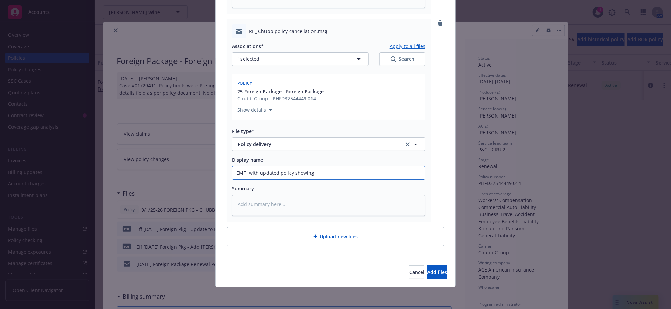
type input "EMTI with updated policy showing"
type textarea "x"
type input "EMTI with updated policy showing n"
type textarea "x"
type input "EMTI with updated policy showing ne"
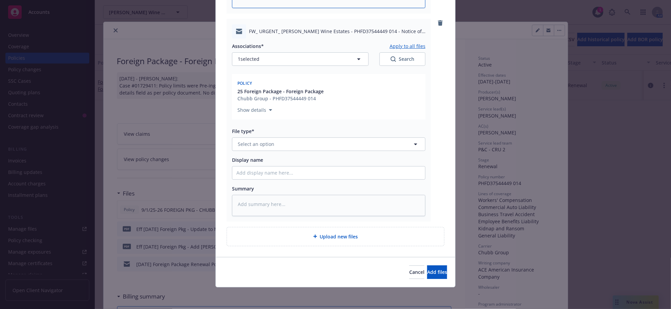
scroll to position [827, 0]
click at [268, 141] on span "Select an option" at bounding box center [256, 144] width 37 height 7
click at [269, 224] on span "Notice of Cancellation" at bounding box center [264, 227] width 51 height 7
click at [266, 167] on input "Display name" at bounding box center [328, 173] width 193 height 13
click at [272, 202] on textarea at bounding box center [328, 205] width 193 height 21
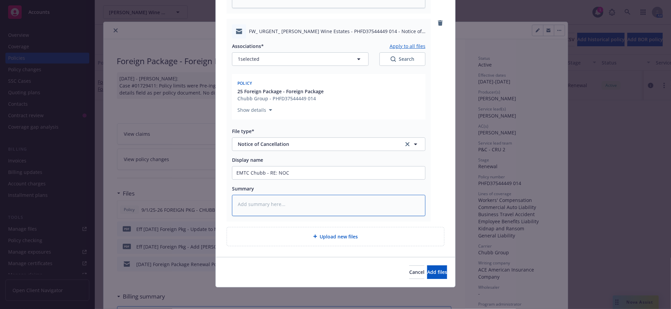
paste textarea "Good afternoon, I received your emails from Terry’s out of office message. Plea…"
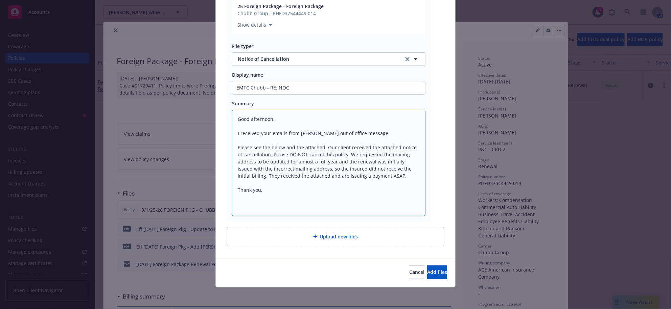
scroll to position [912, 0]
click at [427, 276] on button "Add files" at bounding box center [437, 273] width 20 height 14
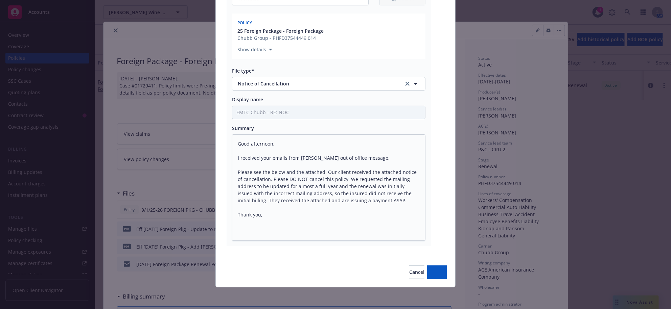
scroll to position [884, 0]
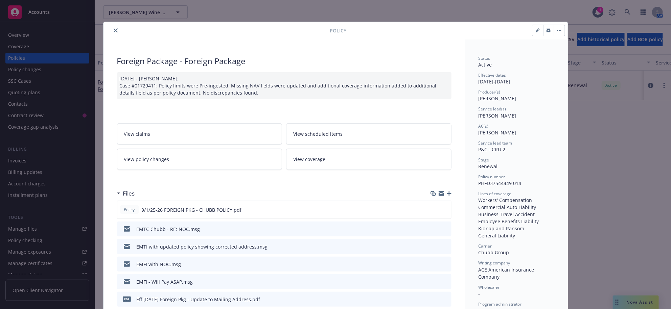
drag, startPoint x: 116, startPoint y: 30, endPoint x: 120, endPoint y: 27, distance: 5.5
click at [116, 30] on icon "close" at bounding box center [116, 30] width 4 height 4
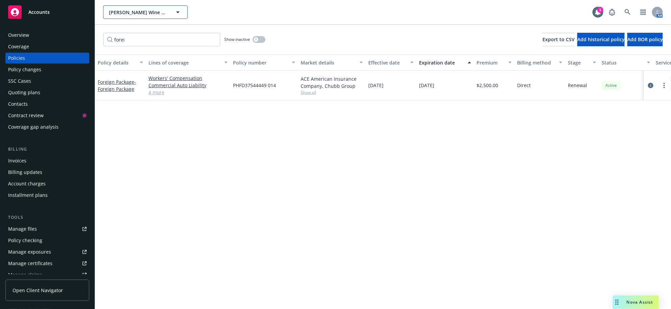
click at [169, 10] on button "Lawrence Wine Estates LLC" at bounding box center [145, 12] width 85 height 14
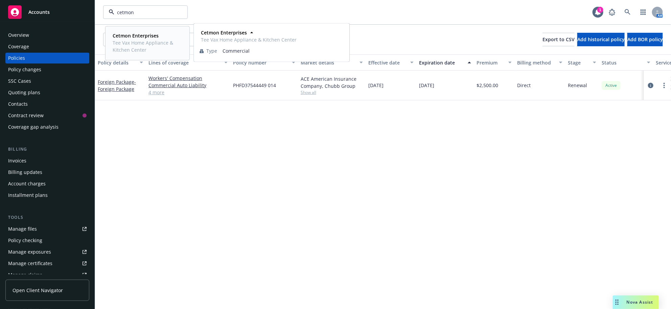
click at [138, 42] on span "Tee Vax Home Appliance & Kitchen Center" at bounding box center [147, 46] width 68 height 14
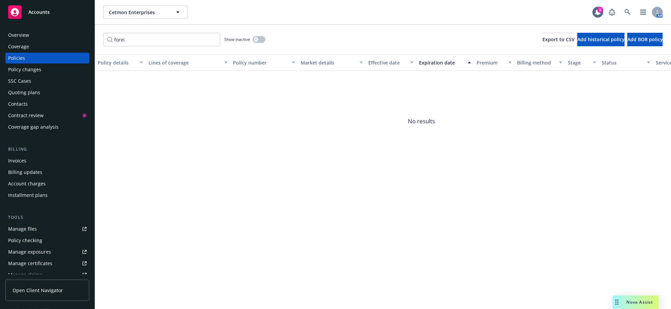
click at [45, 189] on div "Billing Invoices Billing updates Account charges Installment plans" at bounding box center [47, 173] width 84 height 55
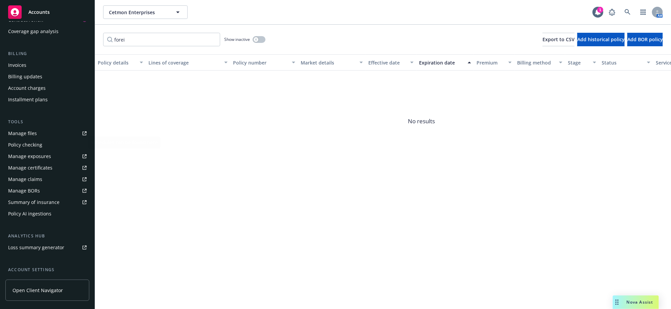
scroll to position [169, 0]
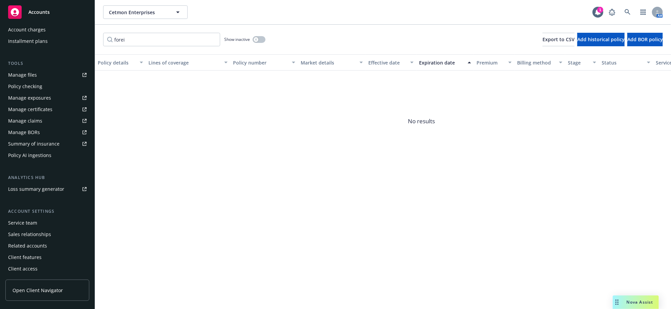
click at [43, 115] on div "Manage certificates" at bounding box center [30, 109] width 44 height 11
